Goal: Task Accomplishment & Management: Complete application form

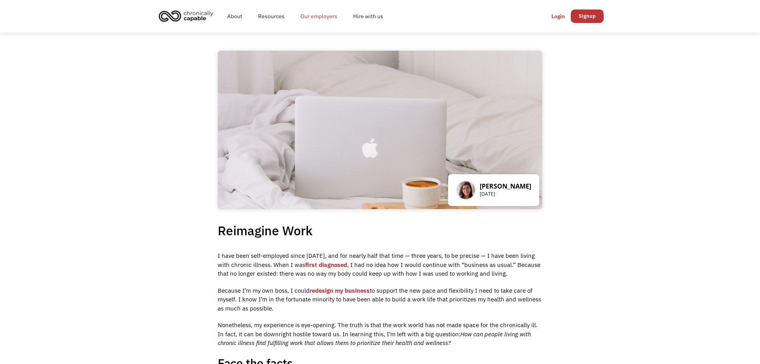
click at [327, 18] on link "Our employers" at bounding box center [318, 16] width 53 height 25
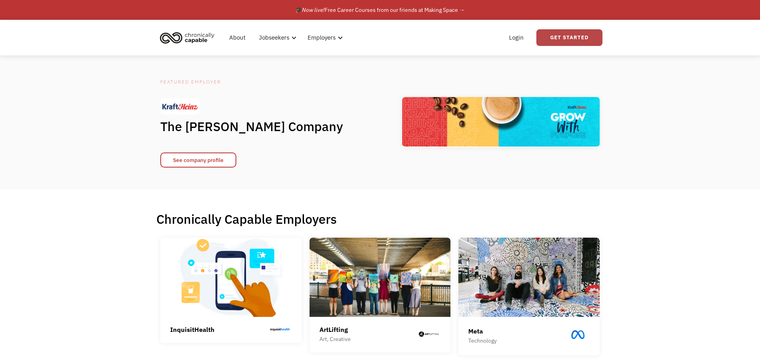
click at [548, 40] on link "Get Started" at bounding box center [569, 37] width 66 height 17
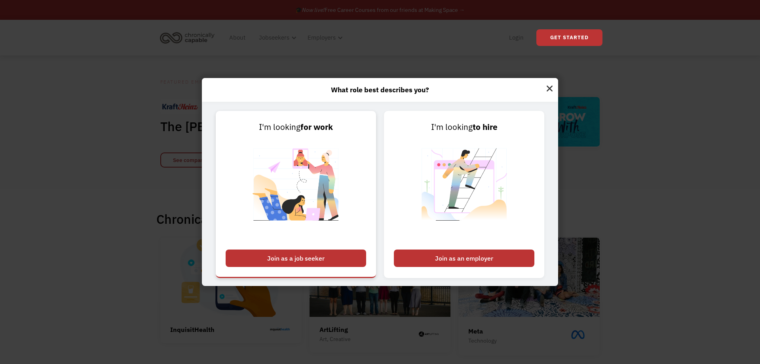
click at [342, 162] on img at bounding box center [296, 189] width 99 height 112
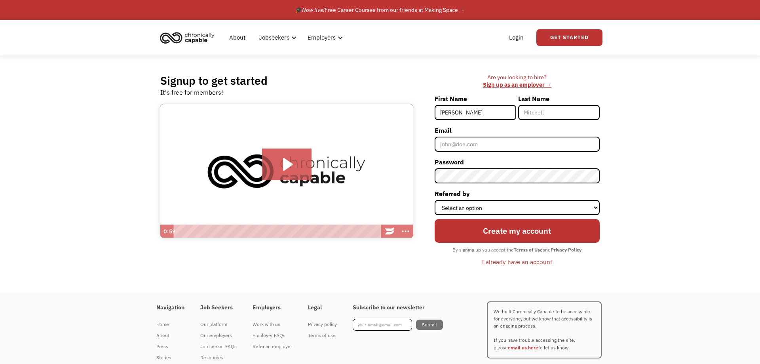
type input "[PERSON_NAME]"
type input "g"
type input "[PERSON_NAME][EMAIL_ADDRESS][DOMAIN_NAME]"
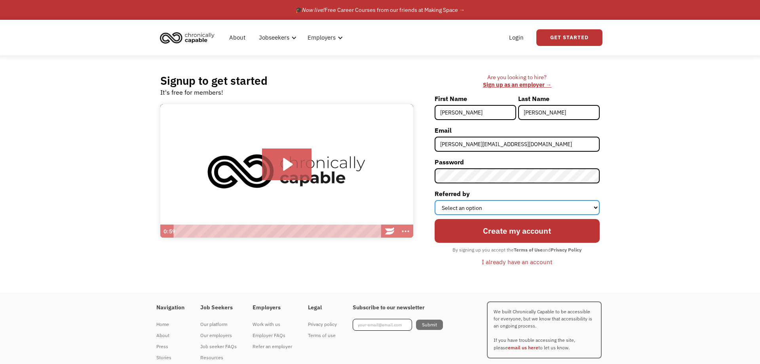
click at [435, 200] on select "Select an option Instagram Facebook Twitter Search Engine News Article Word of …" at bounding box center [517, 207] width 165 height 15
select select "Search Engine"
click option "Search Engine" at bounding box center [0, 0] width 0 height 0
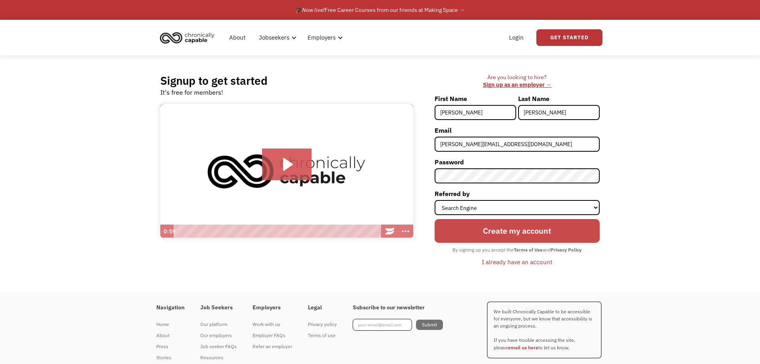
click at [506, 234] on input "Create my account" at bounding box center [517, 231] width 165 height 24
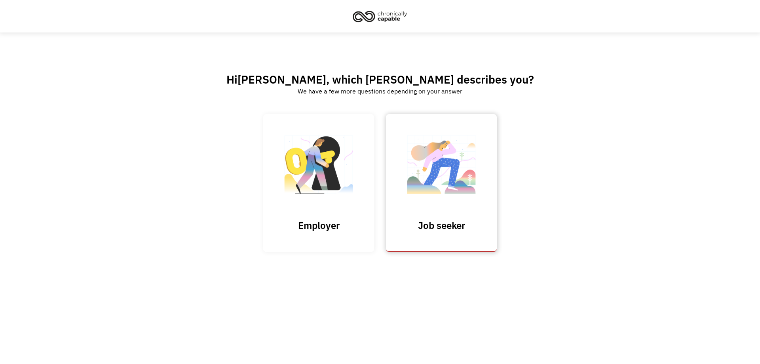
click at [451, 205] on img at bounding box center [441, 168] width 79 height 77
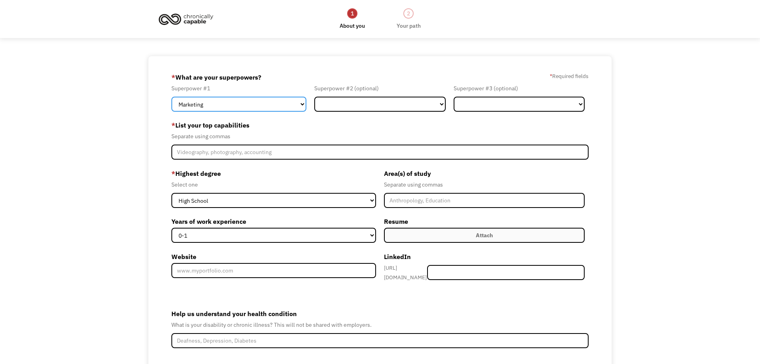
click at [171, 97] on select "Marketing Human Resources Finance Technology Operations Sales Industrial & Manu…" at bounding box center [238, 104] width 135 height 15
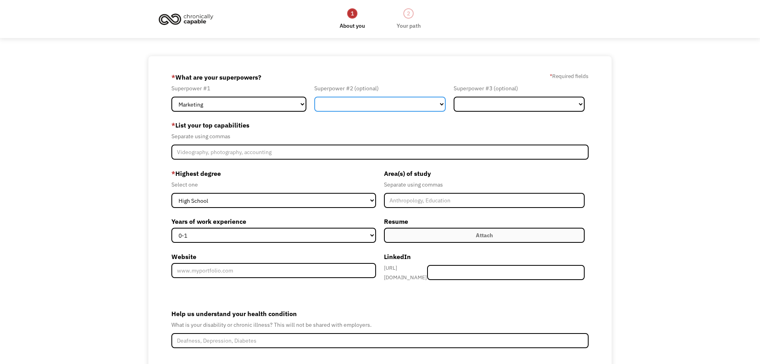
click at [314, 97] on select "Marketing Human Resources Finance Technology Operations Sales Industrial & Manu…" at bounding box center [379, 104] width 131 height 15
select select "Design"
click option "Design" at bounding box center [0, 0] width 0 height 0
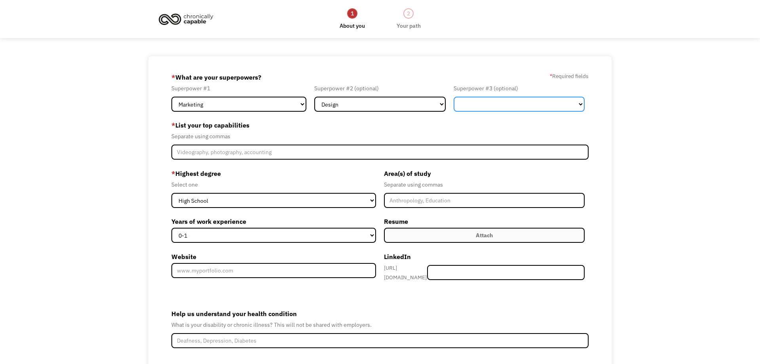
click at [454, 97] on select "Marketing Human Resources Finance Technology Operations Sales Industrial & Manu…" at bounding box center [519, 104] width 131 height 15
select select "Operations"
click option "Operations" at bounding box center [0, 0] width 0 height 0
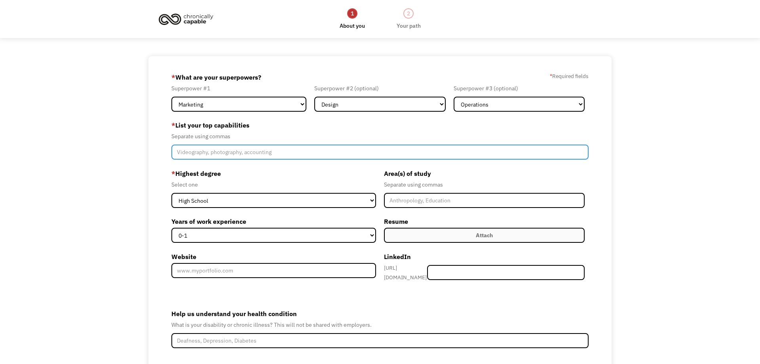
click at [282, 150] on input "Member-Create-Step1" at bounding box center [380, 151] width 418 height 15
type input "graphic design, print marketing,"
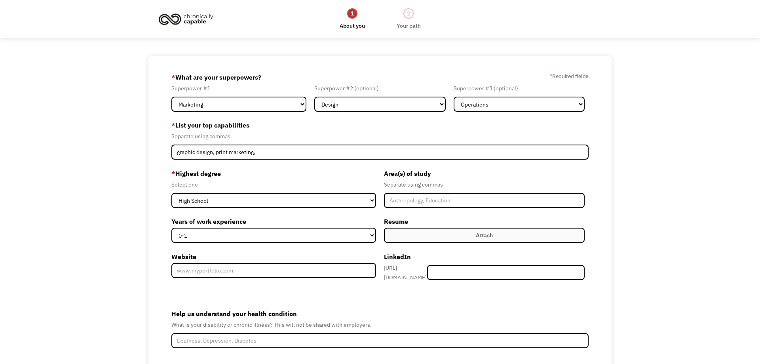
click at [247, 208] on div "* Highest degree Select one High School Associates Bachelors Master's PhD Years…" at bounding box center [275, 226] width 209 height 118
click at [171, 193] on select "High School Associates Bachelors Master's PhD" at bounding box center [273, 200] width 205 height 15
select select "associates"
click option "Associates" at bounding box center [0, 0] width 0 height 0
click at [171, 228] on select "0-1 2-4 5-10 11-15 15+" at bounding box center [273, 235] width 205 height 15
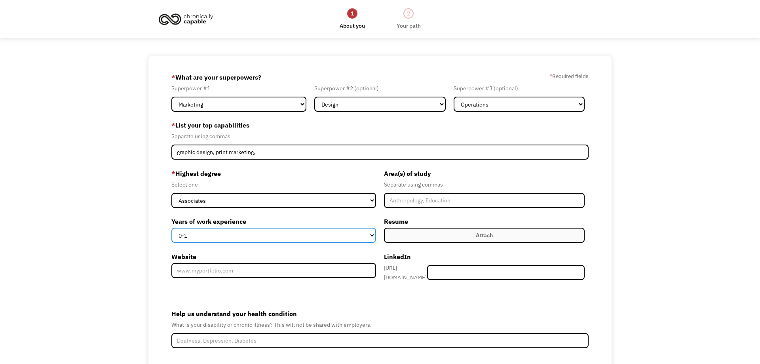
select select "15+"
click option "15+" at bounding box center [0, 0] width 0 height 0
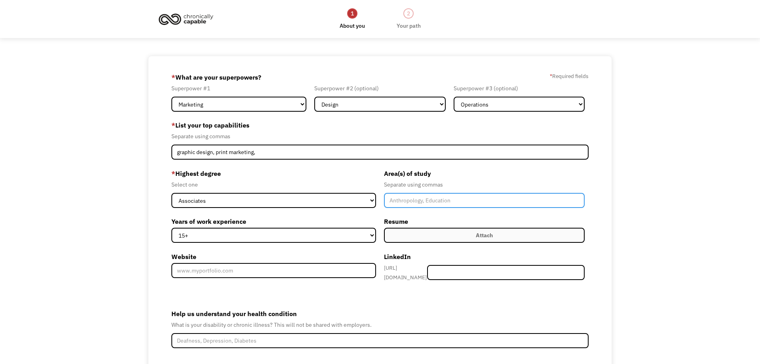
click at [414, 203] on input "Member-Create-Step1" at bounding box center [484, 200] width 201 height 15
type input "Graphic Design, Computer Science"
click at [251, 255] on label "Website" at bounding box center [273, 256] width 205 height 13
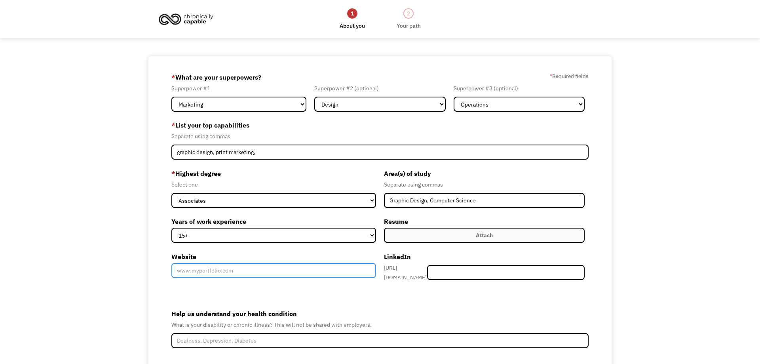
click at [251, 263] on input "Website" at bounding box center [273, 270] width 205 height 15
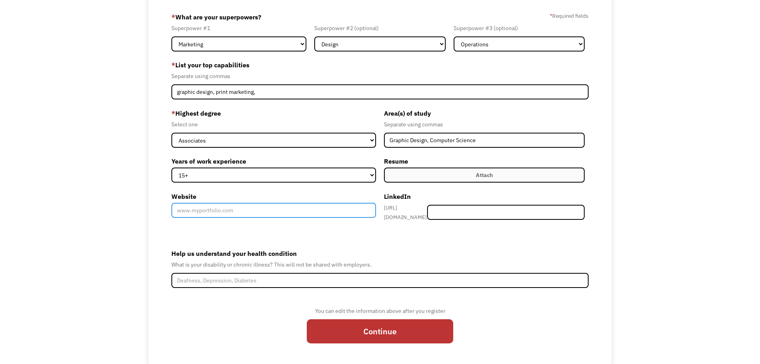
scroll to position [89, 0]
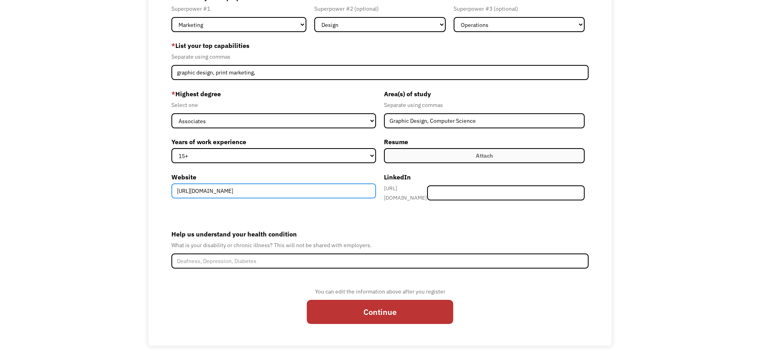
type input "[URL][DOMAIN_NAME]"
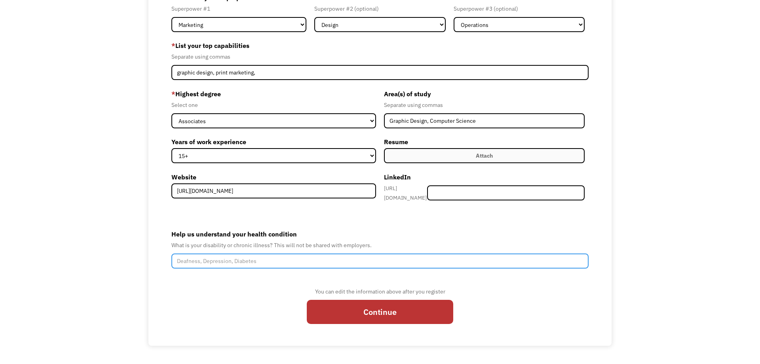
click at [292, 261] on input "Help us understand your health condition" at bounding box center [380, 260] width 418 height 15
type input "PMDD"
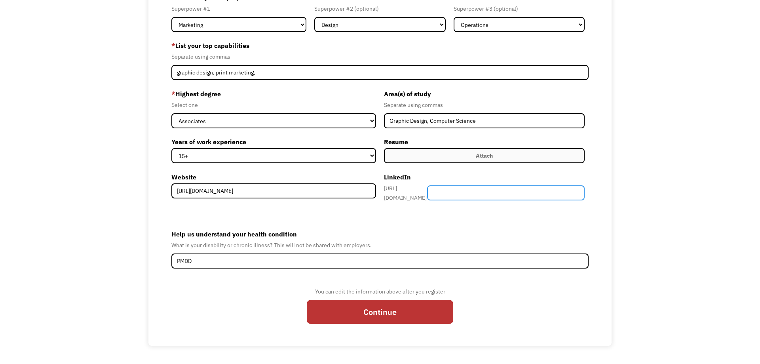
click at [452, 191] on input "Member-Create-Step1" at bounding box center [506, 192] width 158 height 15
type input "teresegrossnickle"
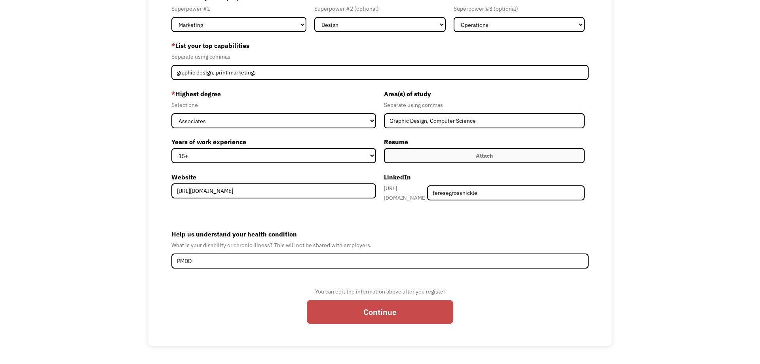
click at [417, 310] on input "Continue" at bounding box center [380, 312] width 146 height 24
type input "Please wait..."
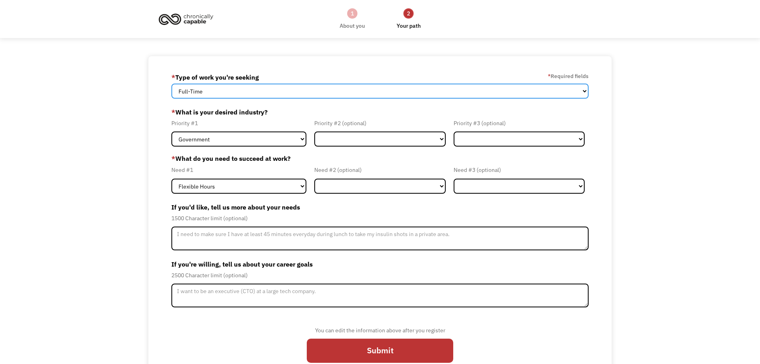
click at [171, 84] on select "Full-Time Part-Time Both Full-Time and Part-Time" at bounding box center [380, 91] width 418 height 15
select select "part-time"
click option "Part-Time" at bounding box center [0, 0] width 0 height 0
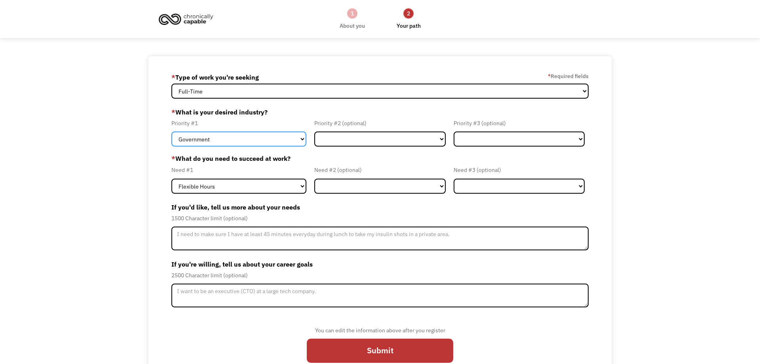
click at [171, 131] on select "Government Finance & Insurance Health & Social Care Tech & Engineering Creative…" at bounding box center [238, 138] width 135 height 15
select select "Creative & Design"
click option "Creative & Design" at bounding box center [0, 0] width 0 height 0
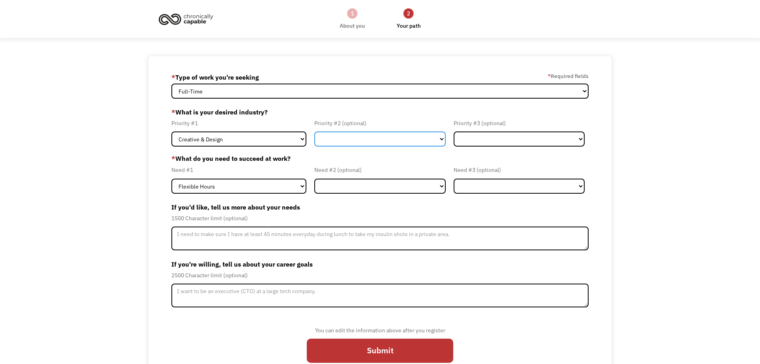
click at [314, 131] on select "Government Finance & Insurance Health & Social Care Tech & Engineering Creative…" at bounding box center [379, 138] width 131 height 15
click at [380, 108] on label "* What is your desired industry?" at bounding box center [380, 112] width 418 height 13
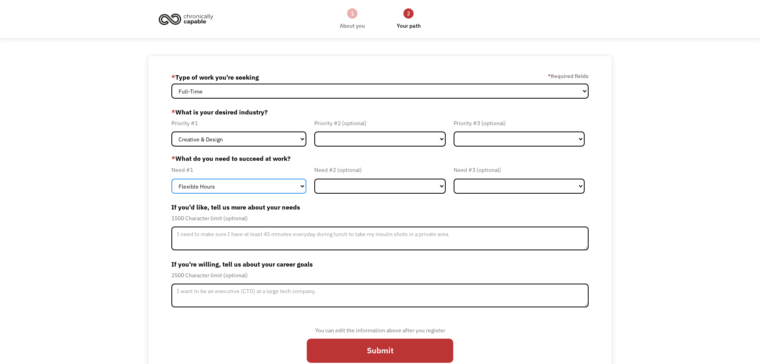
click at [171, 179] on select "Flexible Hours Remote Work Service Animal On-site Accommodations Visual Support…" at bounding box center [238, 186] width 135 height 15
select select "Remote Work"
click option "Remote Work" at bounding box center [0, 0] width 0 height 0
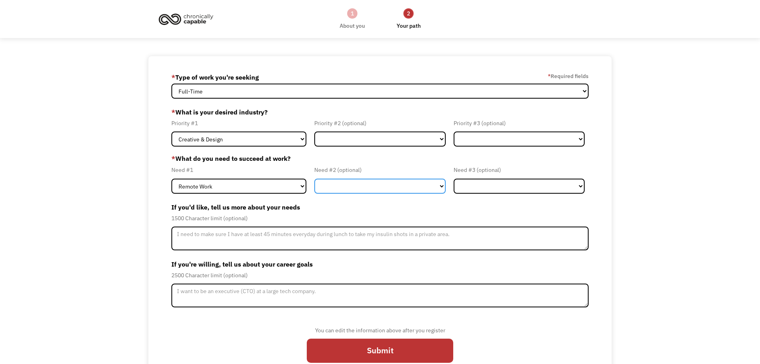
click at [314, 179] on select "Flexible Hours Remote Work Service Animal On-site Accommodations Visual Support…" at bounding box center [379, 186] width 131 height 15
select select "Flexible Hours"
click option "Flexible Hours" at bounding box center [0, 0] width 0 height 0
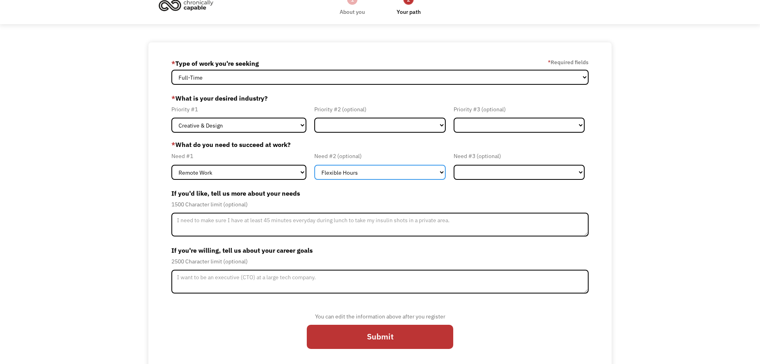
scroll to position [21, 0]
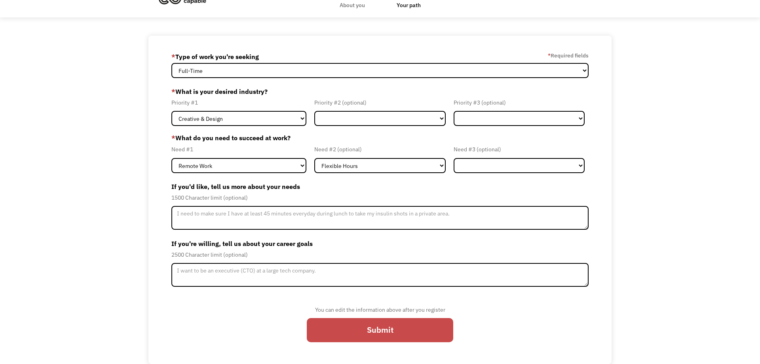
click at [359, 331] on input "Submit" at bounding box center [380, 330] width 146 height 24
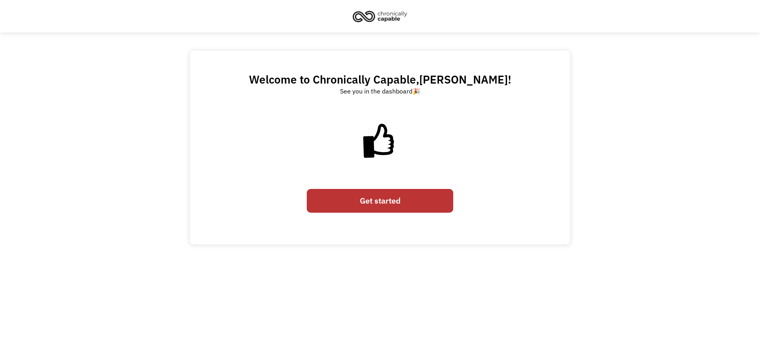
click at [388, 203] on link "Get started" at bounding box center [380, 201] width 146 height 24
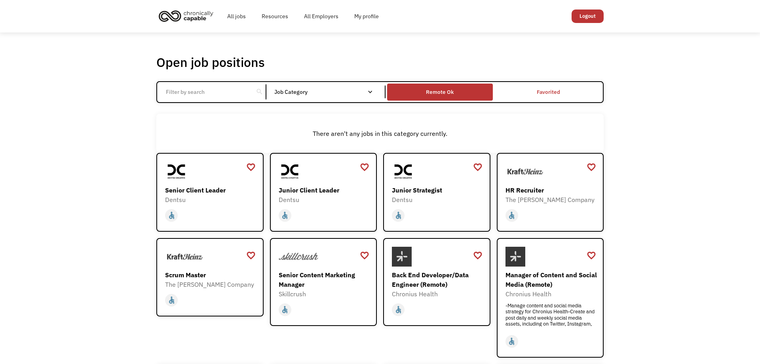
click at [448, 95] on div "Remote Ok" at bounding box center [440, 91] width 28 height 9
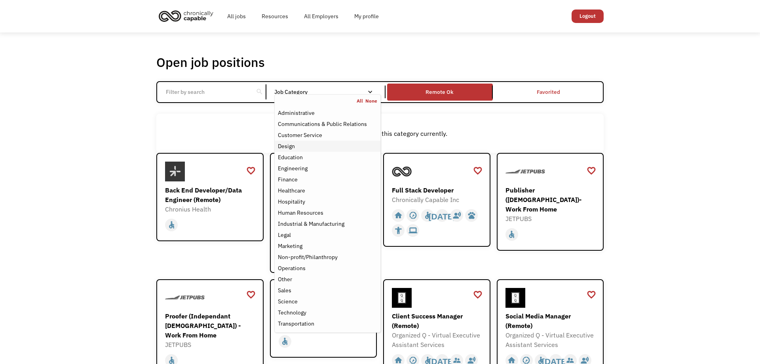
click at [308, 144] on div "Design" at bounding box center [327, 145] width 99 height 9
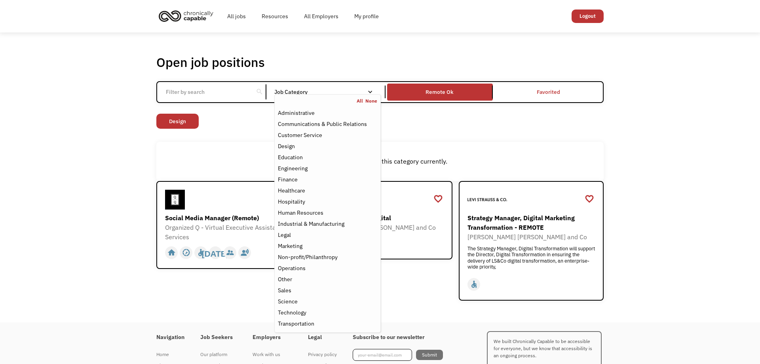
click at [90, 123] on div "Open job positions You have X liked items Search search Filter by category Admi…" at bounding box center [380, 177] width 760 height 290
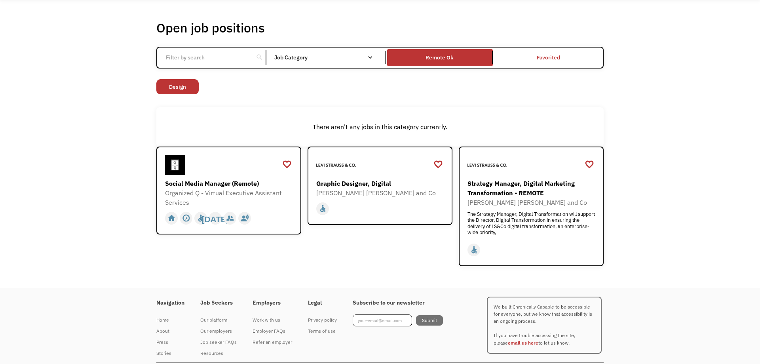
scroll to position [54, 0]
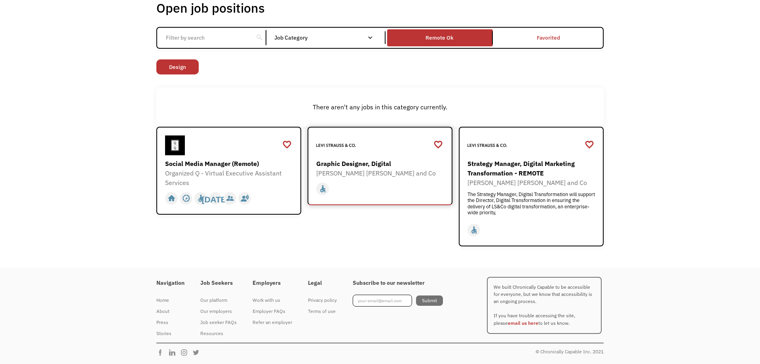
click at [379, 165] on div "Graphic Designer, Digital" at bounding box center [380, 163] width 129 height 9
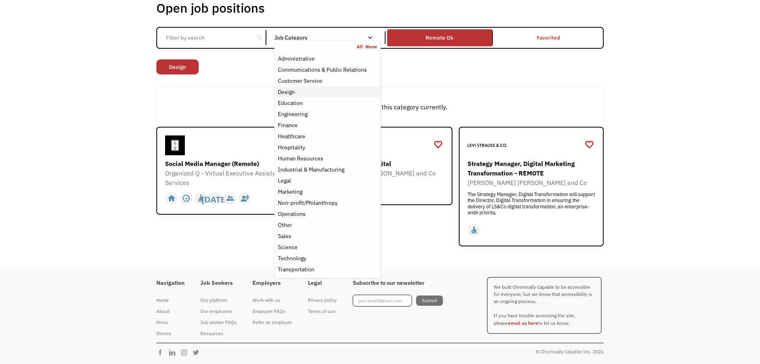
click at [302, 89] on div "Design" at bounding box center [327, 91] width 99 height 9
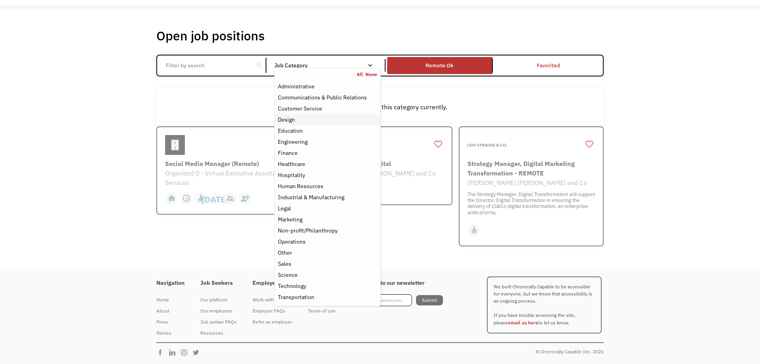
scroll to position [27, 0]
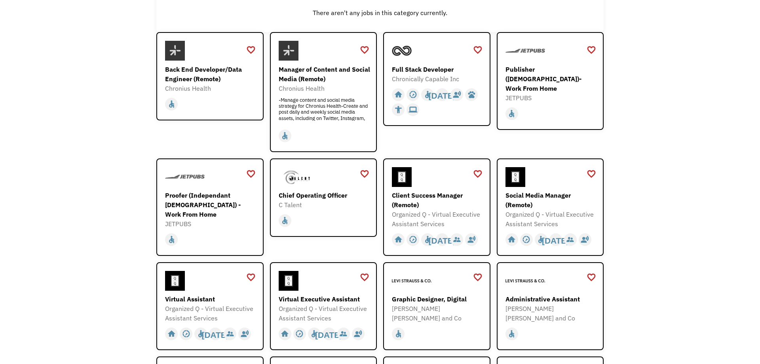
scroll to position [0, 0]
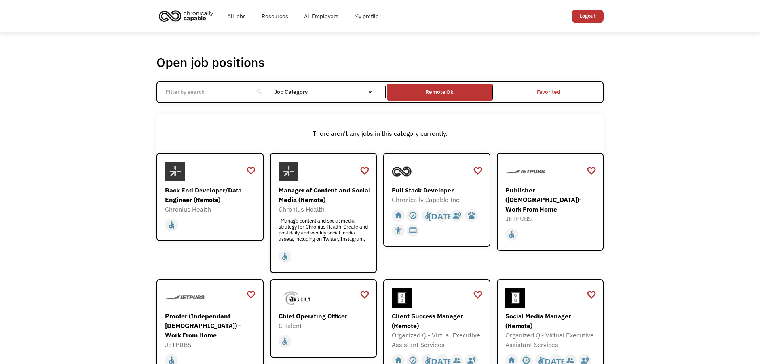
click at [225, 91] on input "Email Form" at bounding box center [205, 91] width 88 height 15
type input "F"
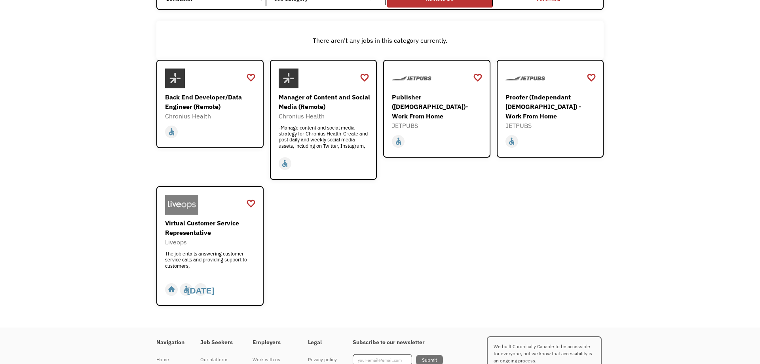
scroll to position [94, 0]
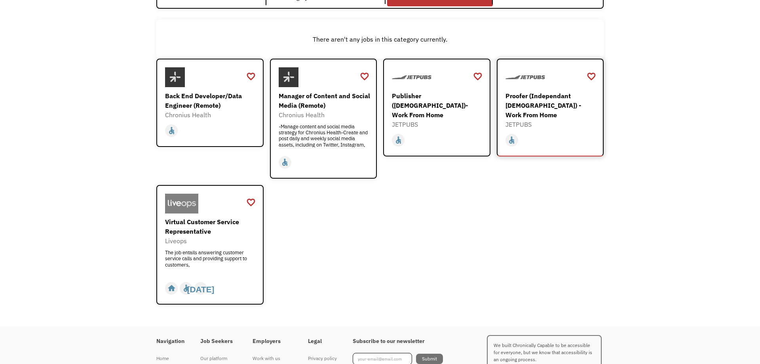
type input "Contractor"
click at [553, 105] on div "Proofer (Independant [DEMOGRAPHIC_DATA]) - Work From Home" at bounding box center [551, 105] width 92 height 28
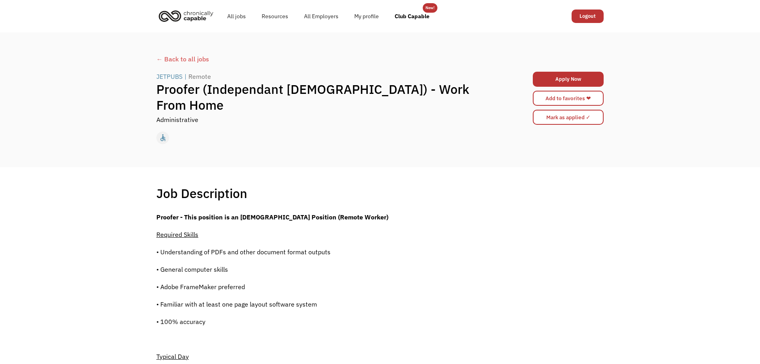
scroll to position [94, 0]
